Goal: Information Seeking & Learning: Learn about a topic

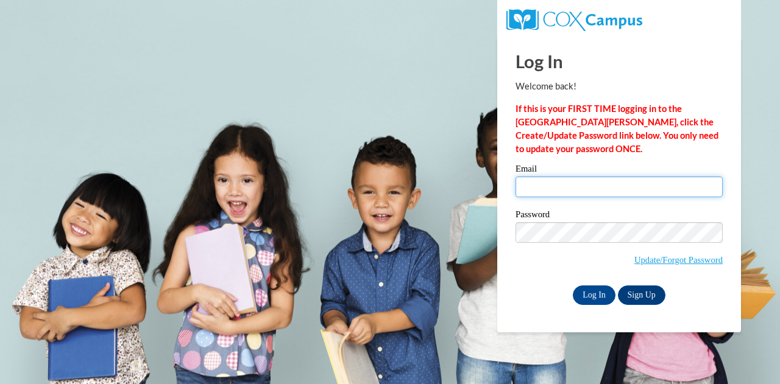
click at [559, 183] on input "Email" at bounding box center [618, 187] width 207 height 21
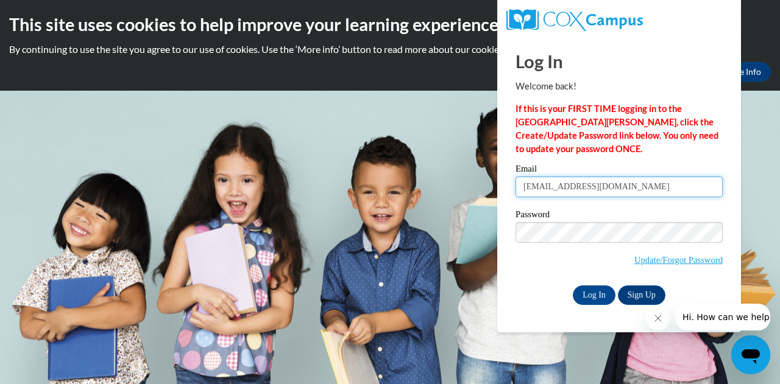
type input "emmacosson101@gmail.com"
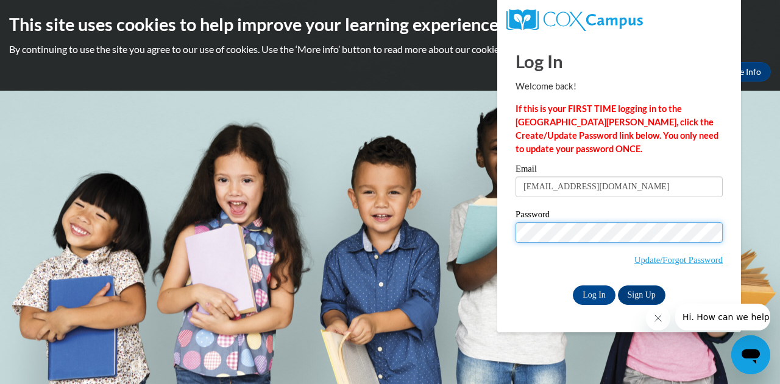
click at [573, 286] on input "Log In" at bounding box center [594, 295] width 43 height 19
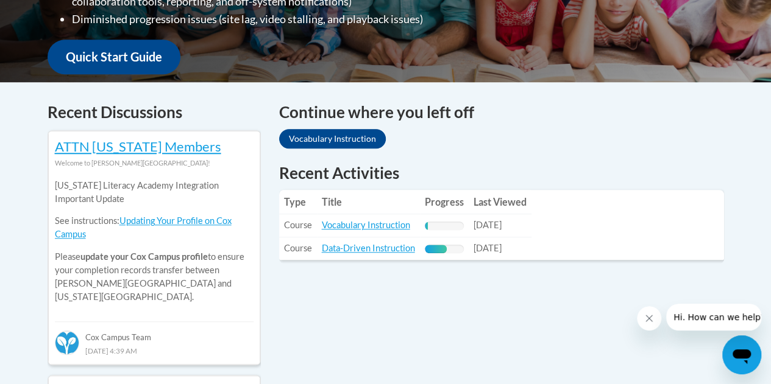
scroll to position [437, 0]
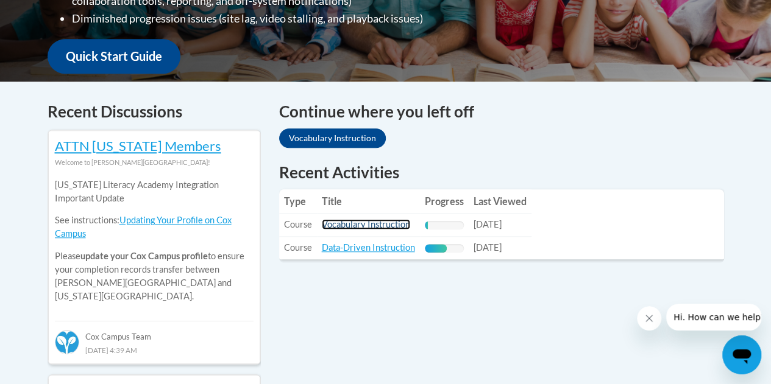
click at [372, 224] on link "Vocabulary Instruction" at bounding box center [366, 224] width 88 height 10
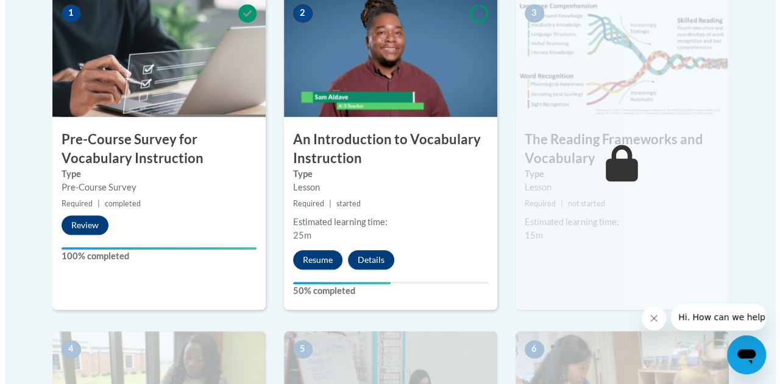
scroll to position [417, 0]
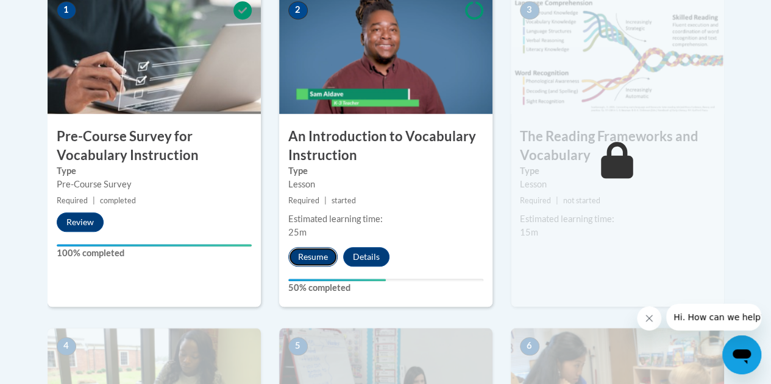
click at [320, 250] on button "Resume" at bounding box center [312, 256] width 49 height 19
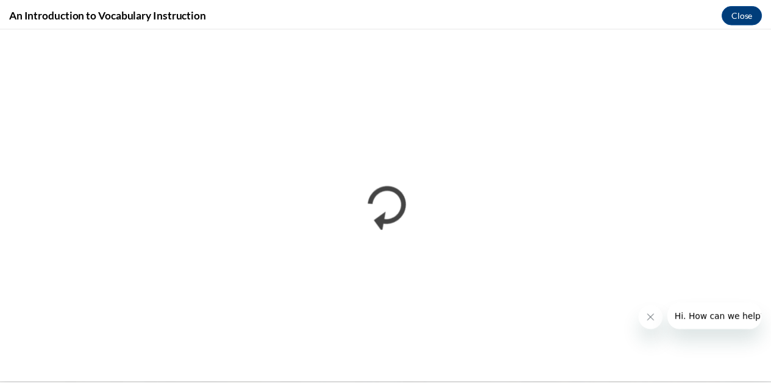
scroll to position [0, 0]
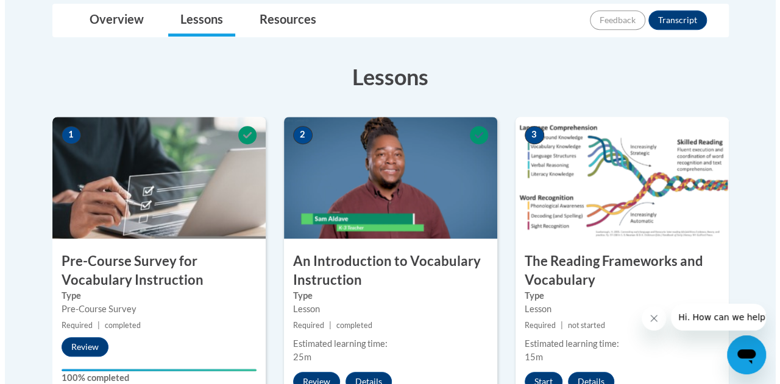
scroll to position [325, 0]
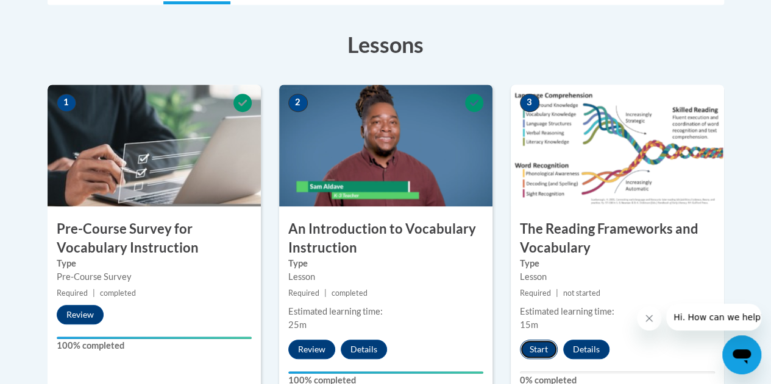
click at [535, 345] on button "Start" at bounding box center [539, 349] width 38 height 19
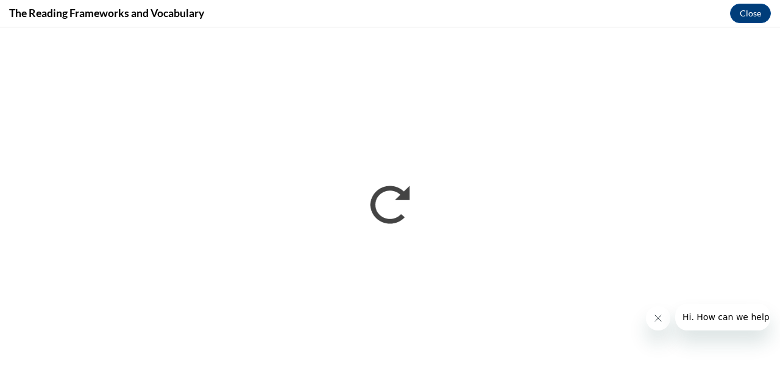
scroll to position [0, 0]
